Goal: Navigation & Orientation: Find specific page/section

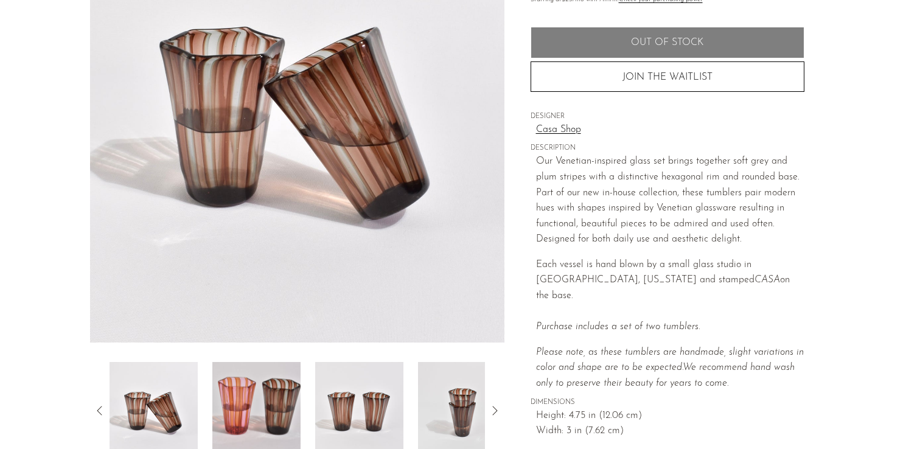
scroll to position [224, 0]
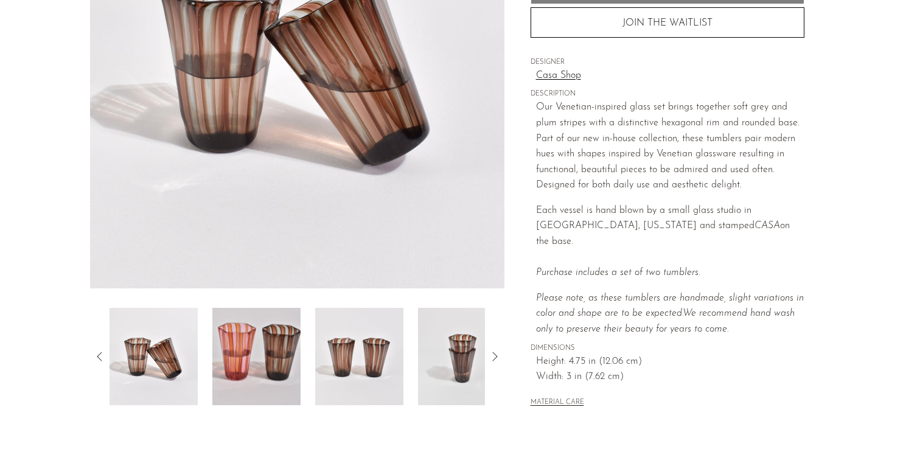
click at [285, 353] on img at bounding box center [256, 356] width 88 height 97
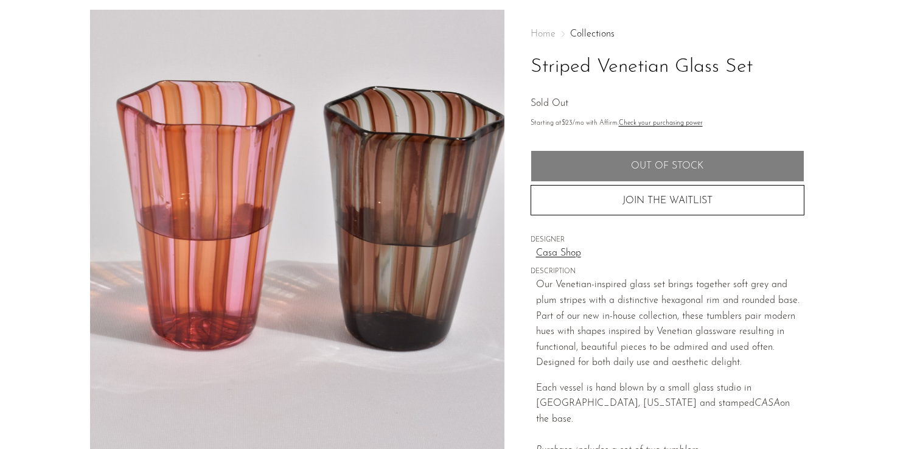
scroll to position [0, 0]
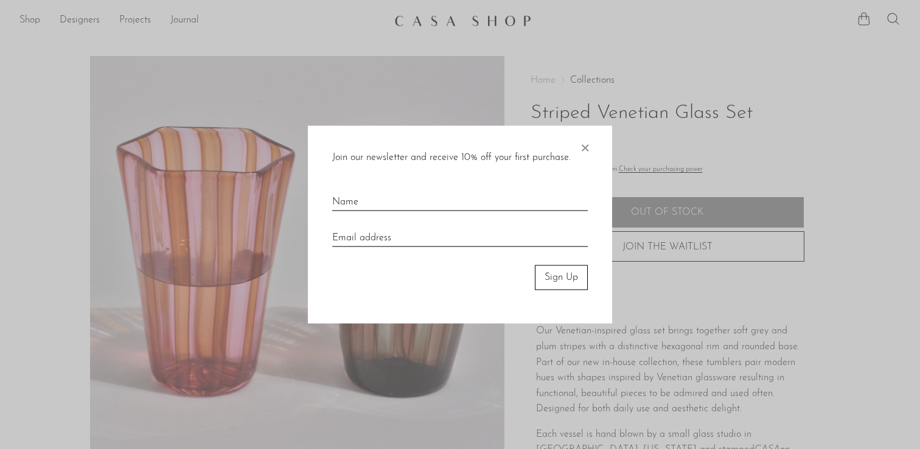
click at [582, 134] on span "×" at bounding box center [585, 145] width 12 height 39
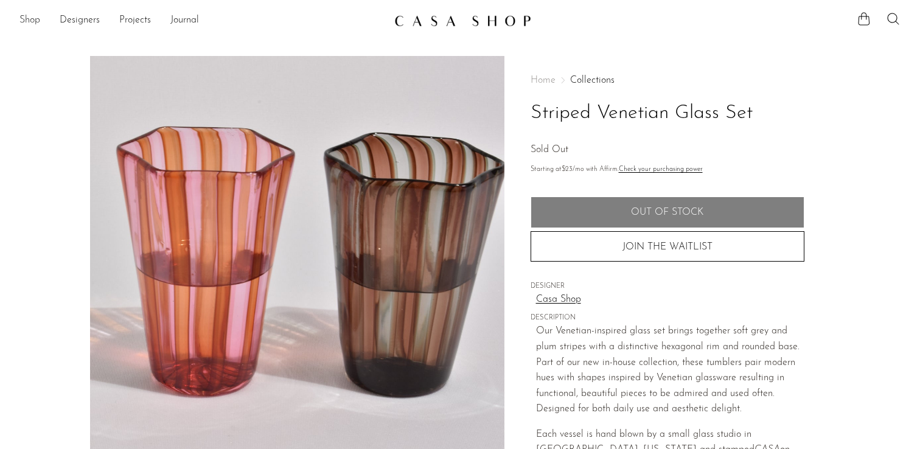
click at [28, 19] on link "Shop" at bounding box center [29, 21] width 21 height 16
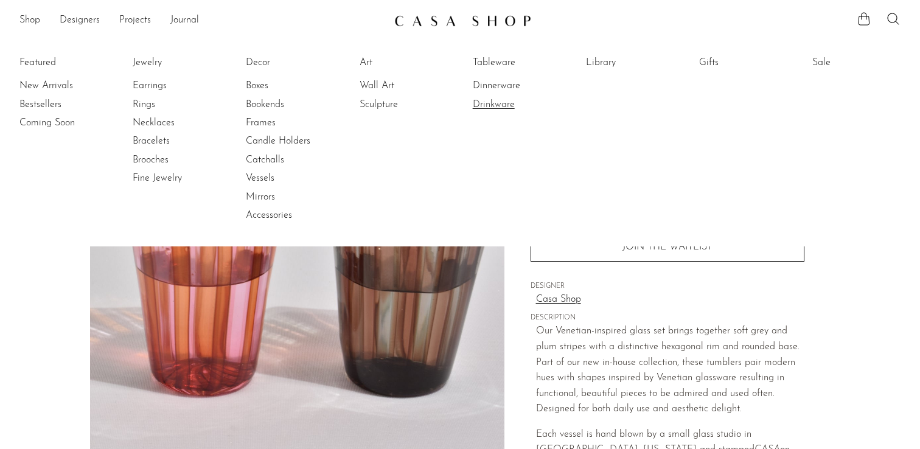
click at [495, 105] on link "Drinkware" at bounding box center [518, 104] width 91 height 13
click at [507, 60] on link "Tableware" at bounding box center [518, 62] width 91 height 13
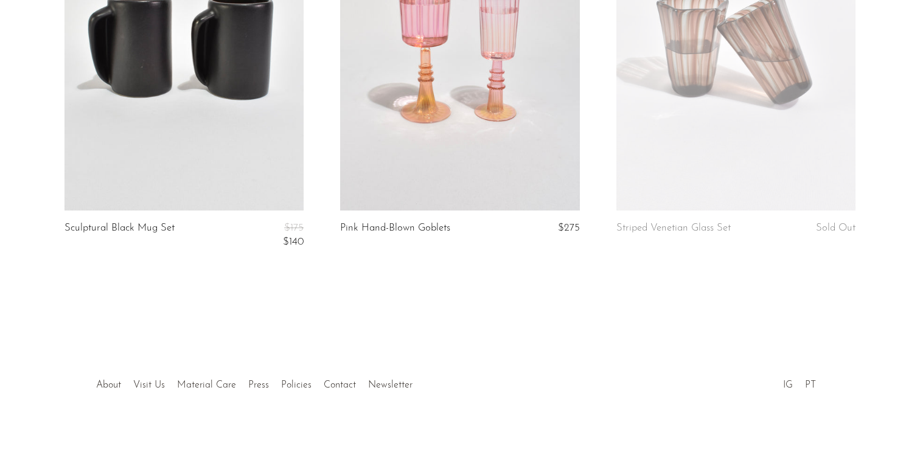
scroll to position [1428, 0]
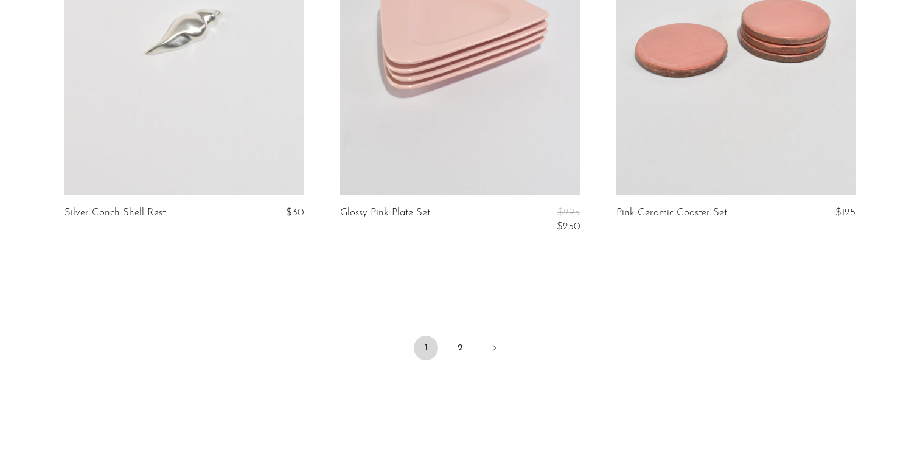
scroll to position [4627, 0]
